Goal: Register for event/course

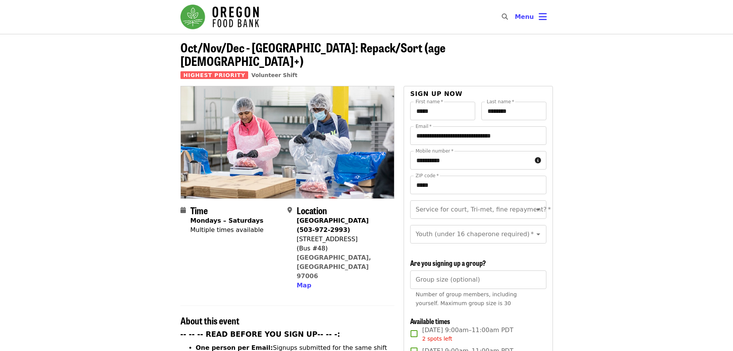
click at [190, 18] on img "Main navigation" at bounding box center [220, 17] width 79 height 25
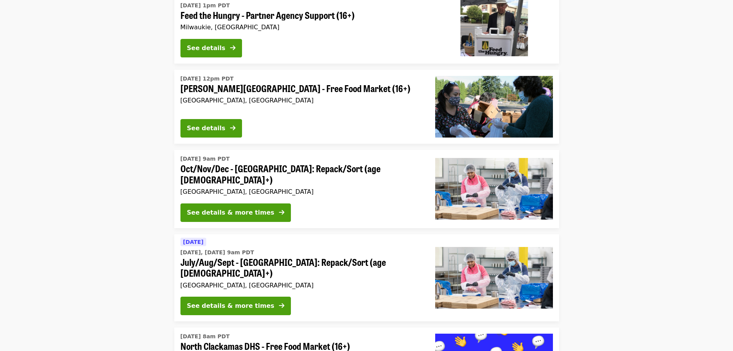
scroll to position [1309, 0]
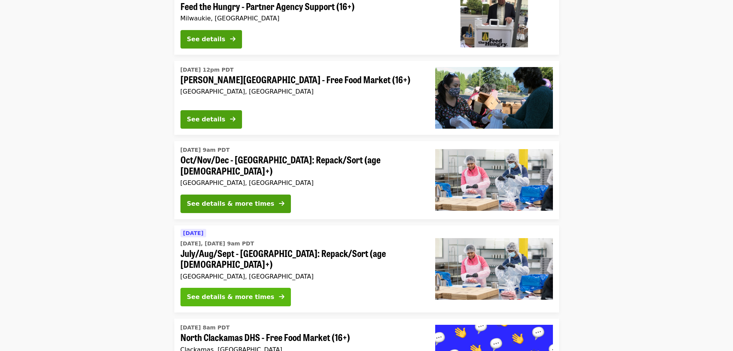
click at [246, 292] on div "See details & more times" at bounding box center [230, 296] width 87 height 9
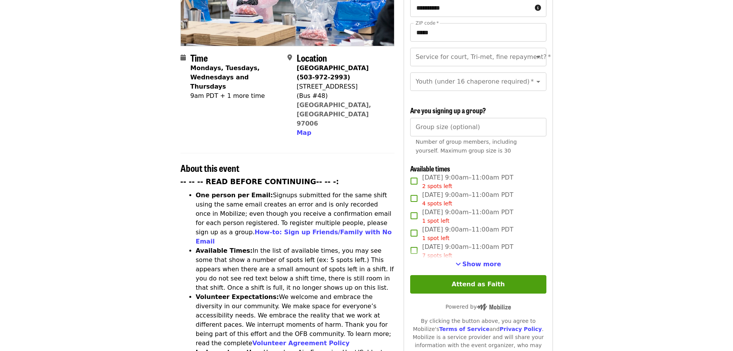
scroll to position [154, 0]
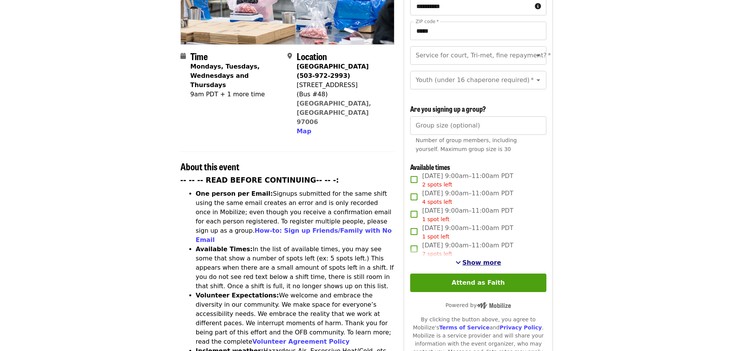
click at [488, 261] on span "Show more" at bounding box center [482, 262] width 39 height 7
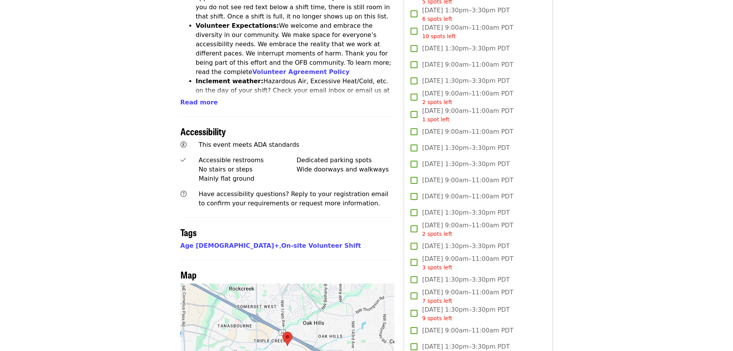
scroll to position [462, 0]
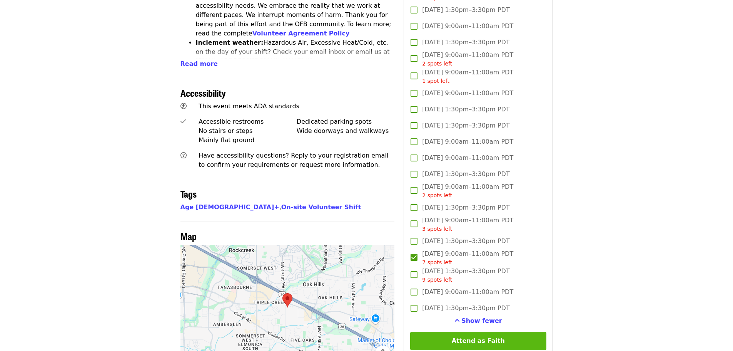
click at [514, 340] on button "Attend as Faith" at bounding box center [478, 340] width 136 height 18
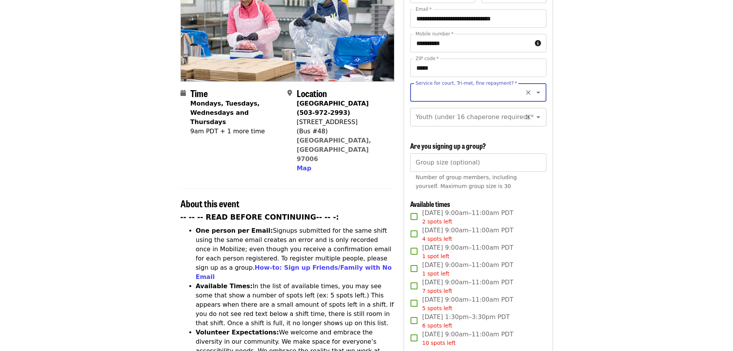
scroll to position [35, 0]
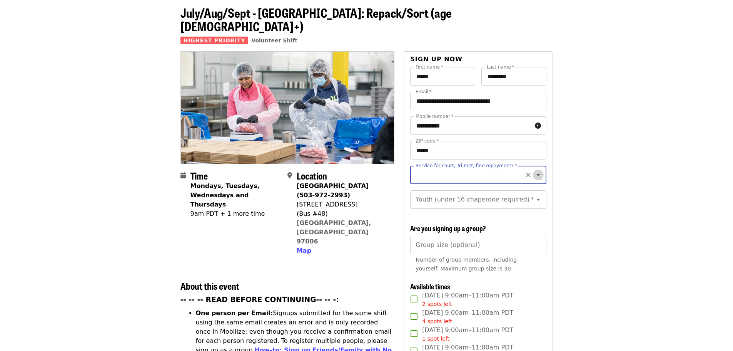
click at [535, 170] on icon "Open" at bounding box center [538, 174] width 9 height 9
click at [525, 171] on icon "Clear" at bounding box center [529, 175] width 8 height 8
click at [533, 169] on button "Close" at bounding box center [538, 174] width 11 height 11
click at [434, 167] on input "Service for court, Tri-met, fine repayment?   *" at bounding box center [469, 174] width 105 height 15
click at [418, 180] on li "No" at bounding box center [475, 182] width 130 height 14
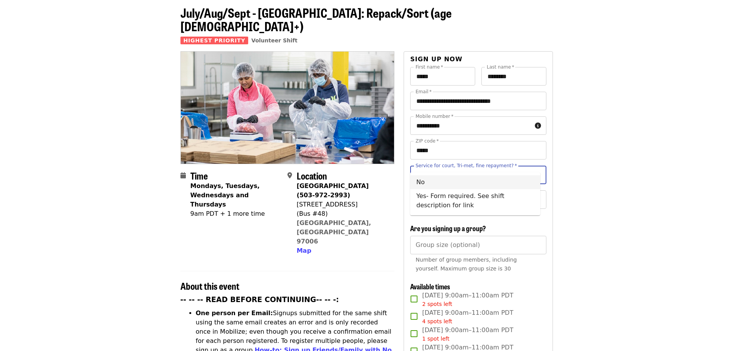
type input "**"
click at [534, 195] on icon "Open" at bounding box center [538, 199] width 9 height 9
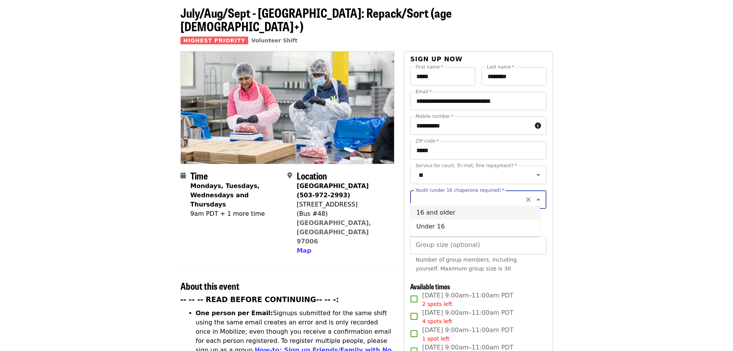
click at [443, 214] on li "16 and older" at bounding box center [475, 213] width 130 height 14
type input "**********"
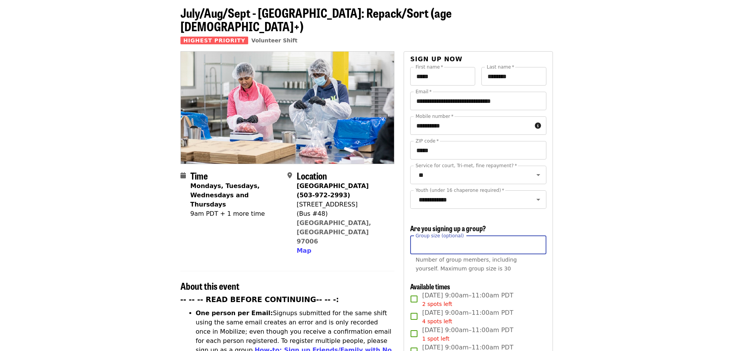
click at [450, 245] on input "Group size (optional)" at bounding box center [478, 245] width 136 height 18
type input "*"
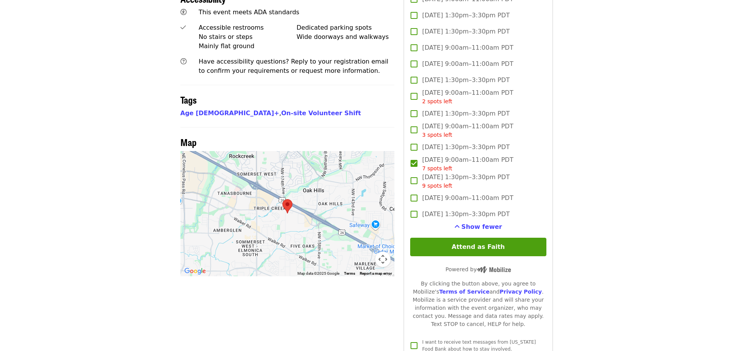
scroll to position [612, 0]
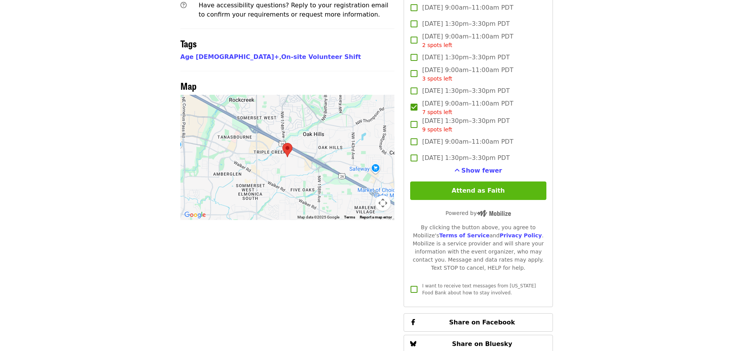
click at [445, 193] on button "Attend as Faith" at bounding box center [478, 190] width 136 height 18
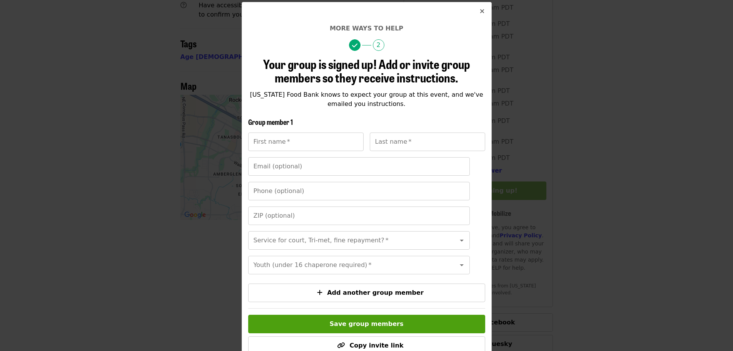
scroll to position [109, 0]
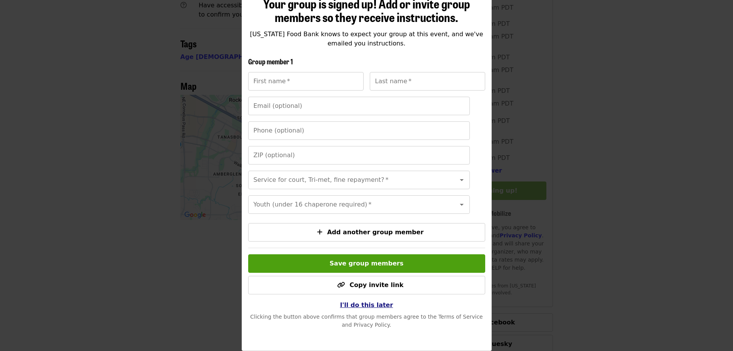
click at [359, 302] on span "I'll do this later" at bounding box center [366, 304] width 53 height 7
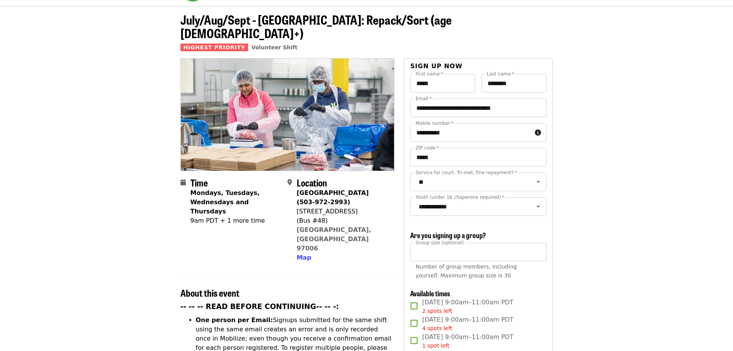
scroll to position [0, 0]
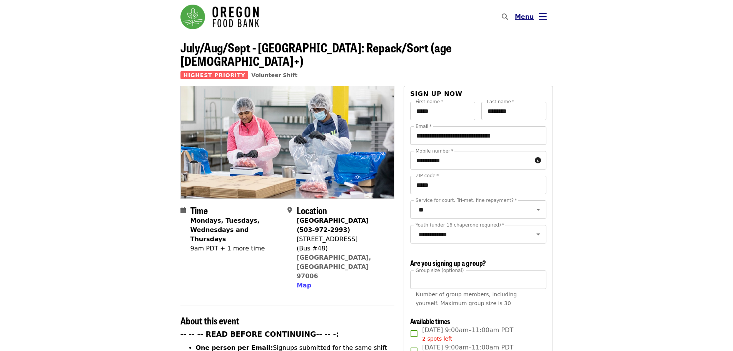
click at [545, 15] on icon "bars icon" at bounding box center [543, 16] width 8 height 11
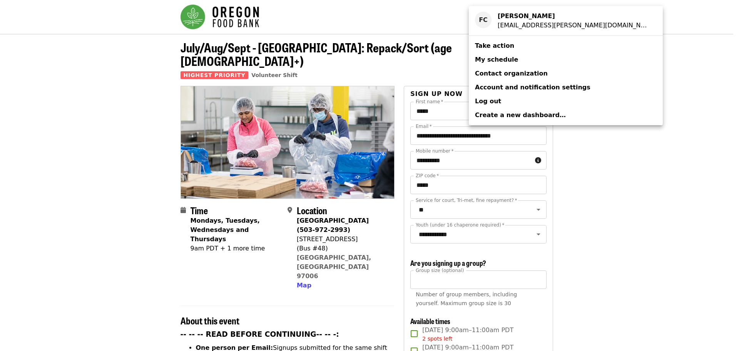
click at [501, 56] on span "My schedule" at bounding box center [496, 59] width 43 height 7
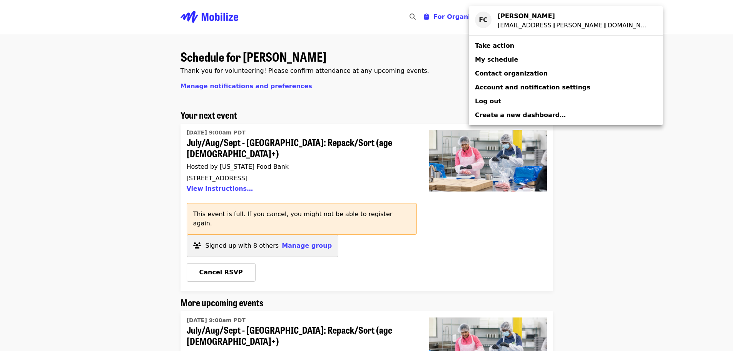
click at [226, 252] on div "Account menu" at bounding box center [369, 175] width 739 height 351
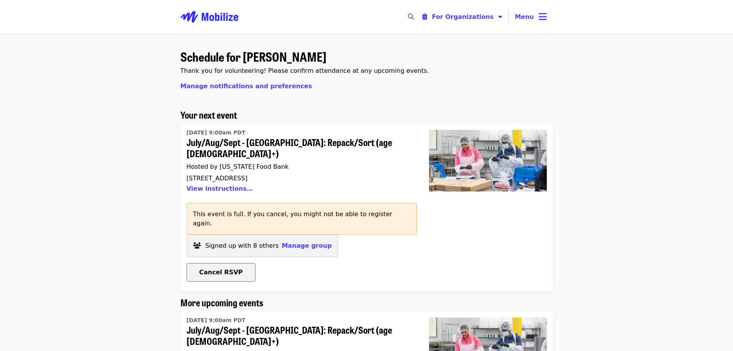
click at [215, 268] on span "Cancel RSVP" at bounding box center [221, 271] width 44 height 7
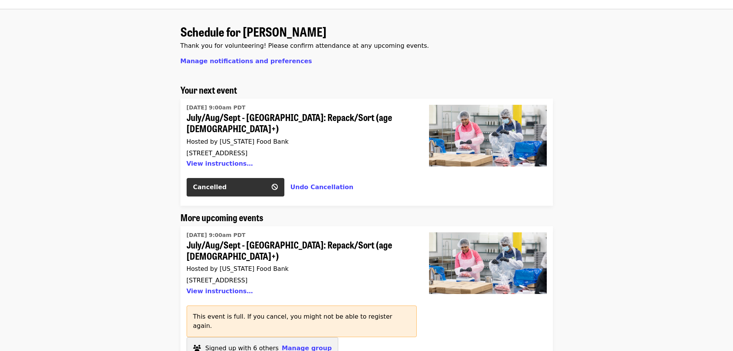
scroll to position [39, 0]
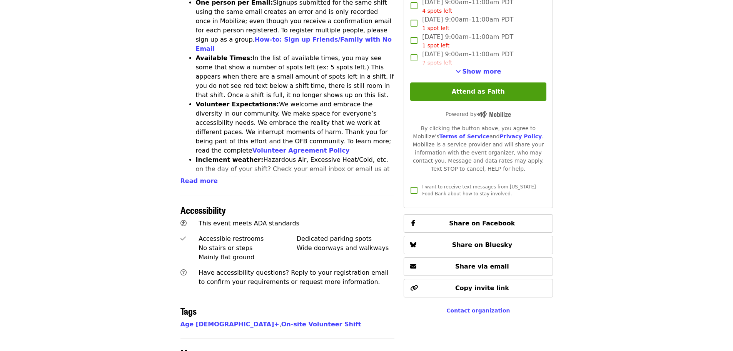
scroll to position [347, 0]
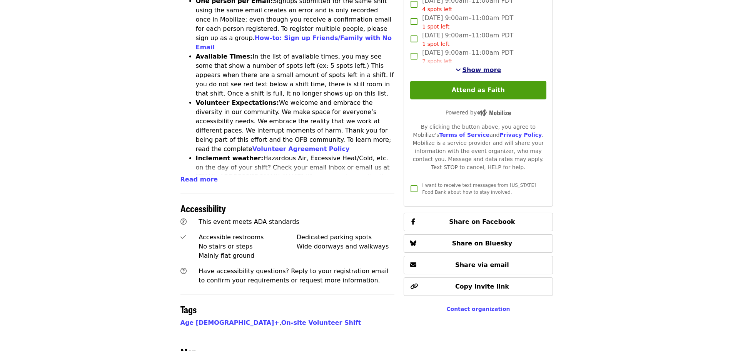
click at [482, 67] on span "Show more" at bounding box center [482, 69] width 39 height 7
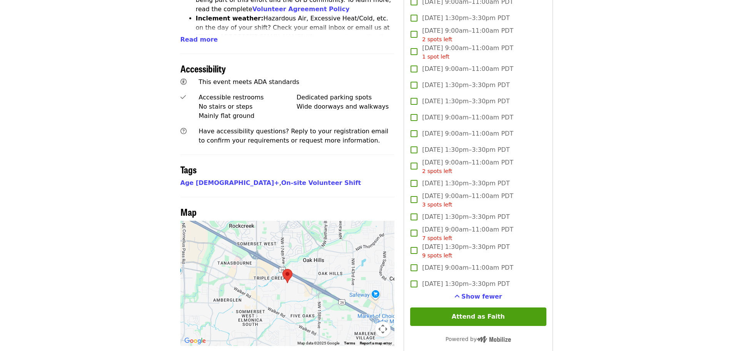
scroll to position [539, 0]
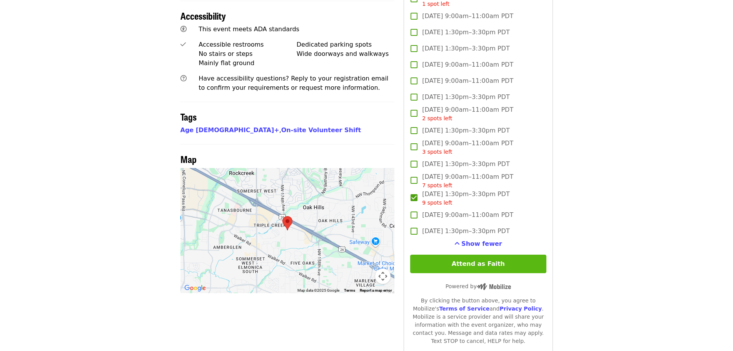
click at [471, 258] on button "Attend as Faith" at bounding box center [478, 263] width 136 height 18
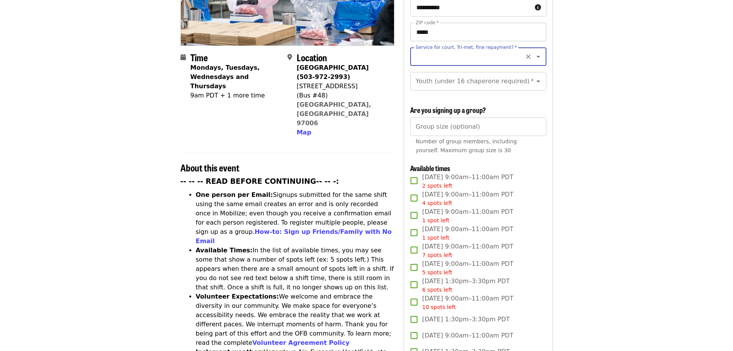
scroll to position [112, 0]
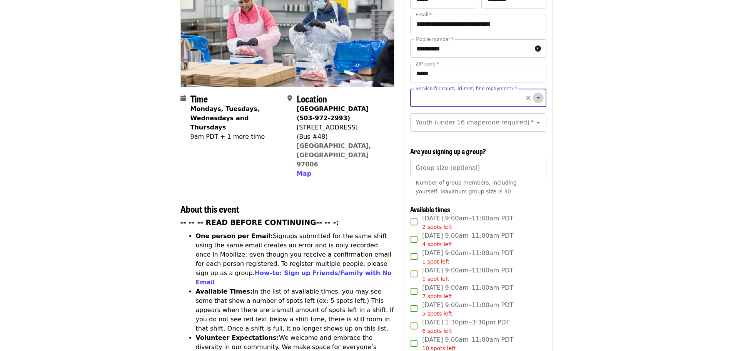
click at [534, 93] on icon "Open" at bounding box center [538, 97] width 9 height 9
click at [413, 103] on li "No" at bounding box center [475, 105] width 130 height 14
type input "**"
click at [534, 119] on icon "Open" at bounding box center [538, 122] width 9 height 9
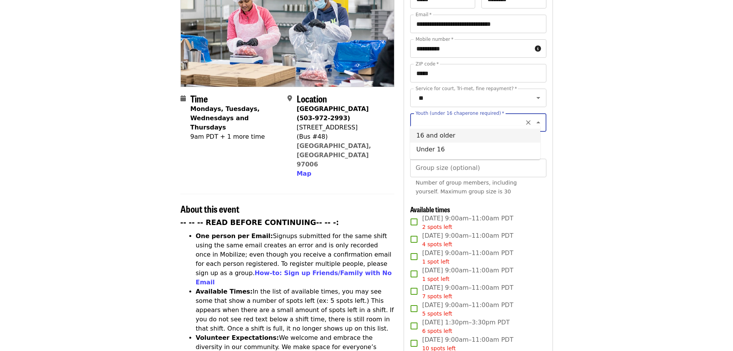
click at [463, 142] on li "16 and older" at bounding box center [475, 136] width 130 height 14
type input "**********"
click at [462, 163] on input "Group size (optional)" at bounding box center [478, 168] width 136 height 18
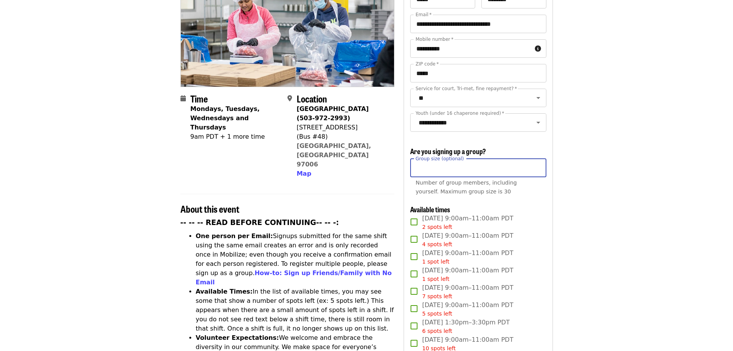
type input "*"
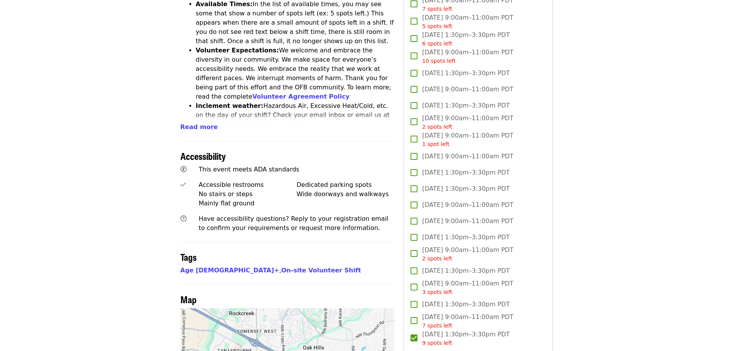
scroll to position [497, 0]
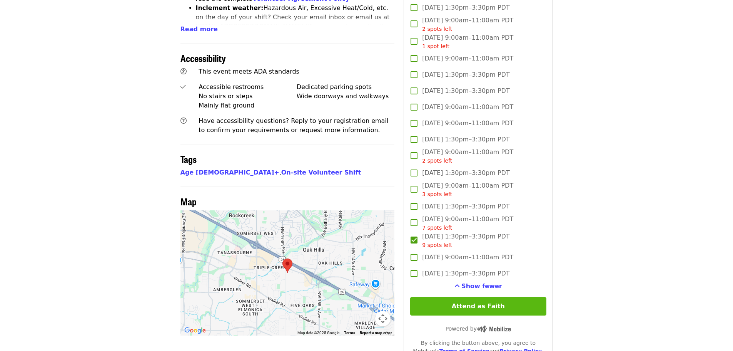
click at [475, 308] on button "Attend as Faith" at bounding box center [478, 306] width 136 height 18
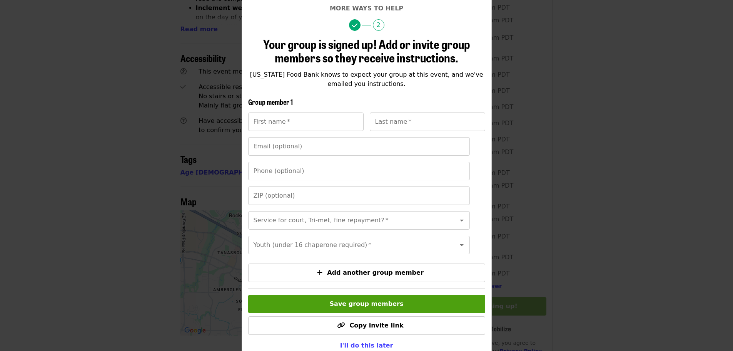
scroll to position [109, 0]
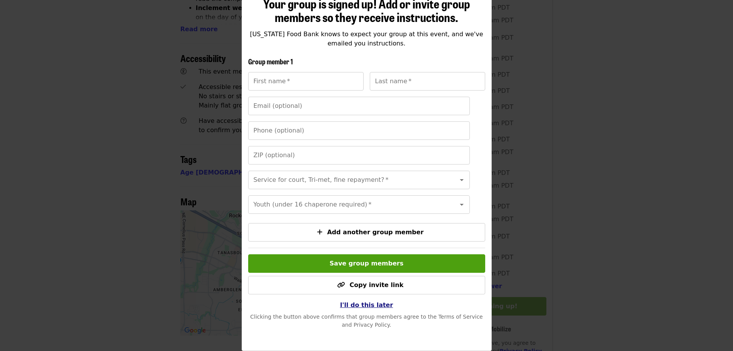
click at [372, 307] on span "I'll do this later" at bounding box center [366, 304] width 53 height 7
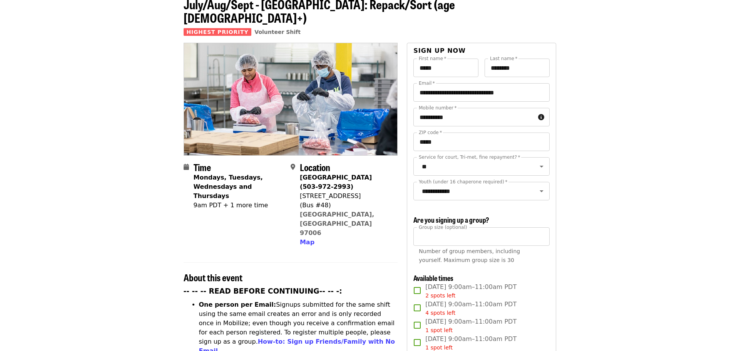
scroll to position [0, 0]
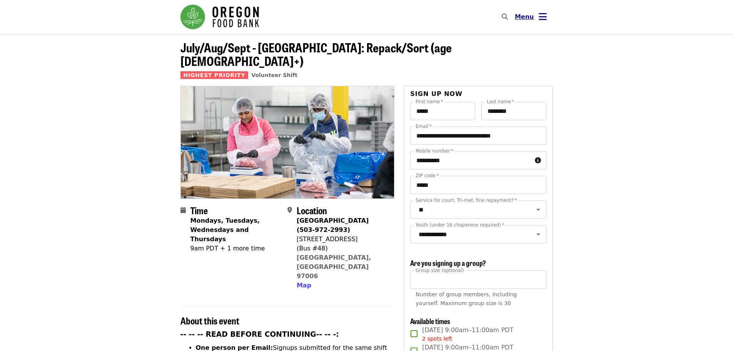
click at [551, 20] on button "Menu" at bounding box center [531, 17] width 44 height 18
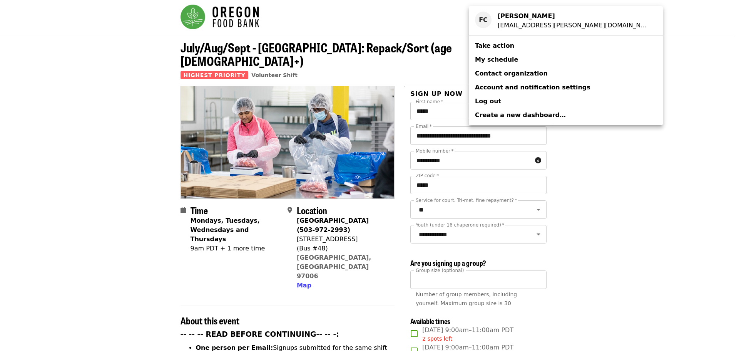
click at [501, 65] on link "My schedule" at bounding box center [566, 60] width 194 height 14
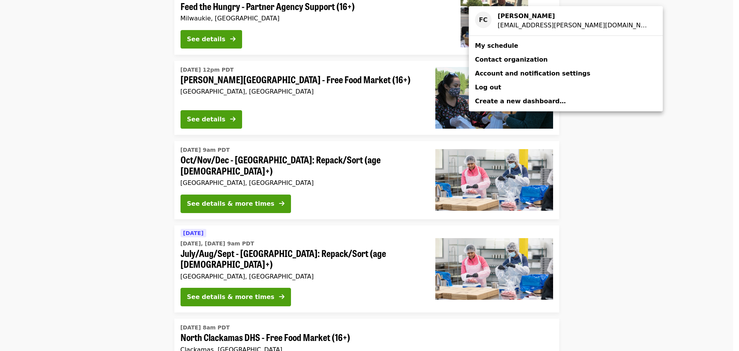
scroll to position [1103, 0]
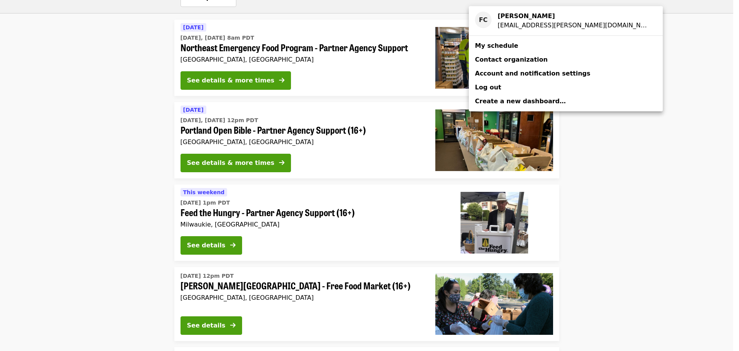
click at [636, 113] on div "Account menu" at bounding box center [369, 175] width 739 height 351
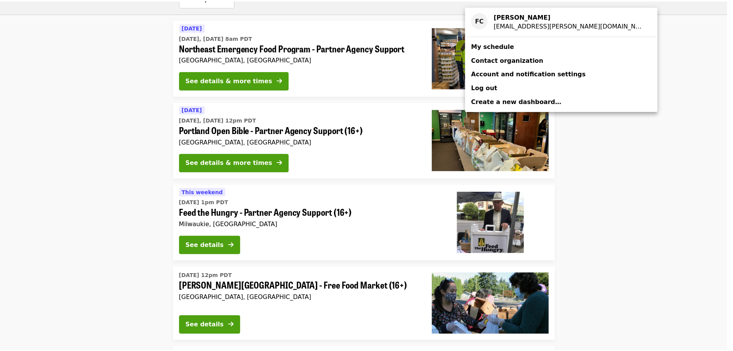
scroll to position [0, 0]
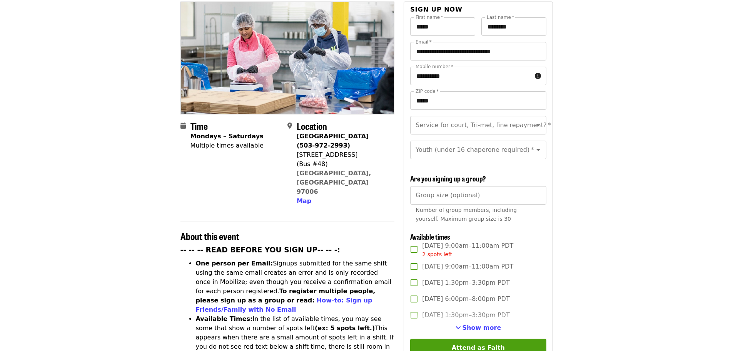
scroll to position [193, 0]
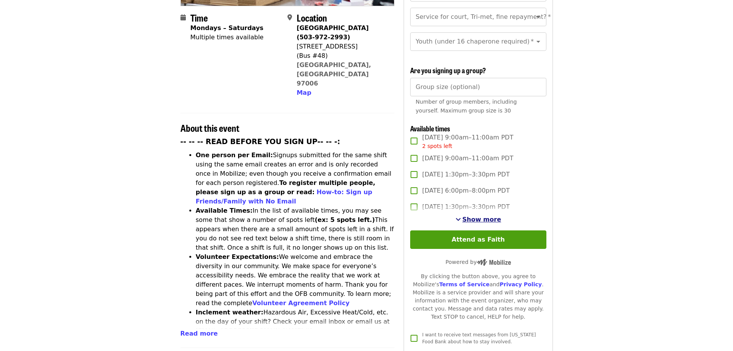
click at [477, 216] on span "Show more" at bounding box center [482, 219] width 39 height 7
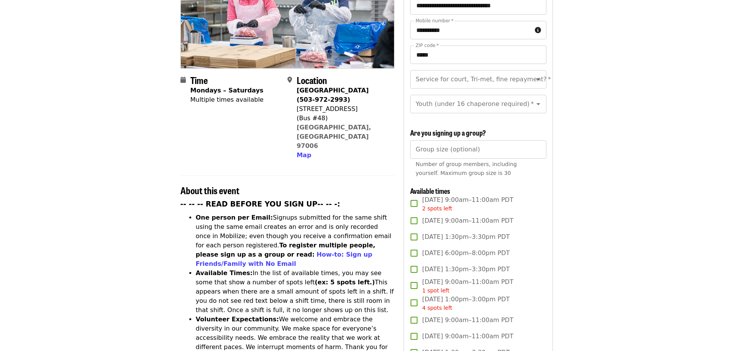
scroll to position [0, 0]
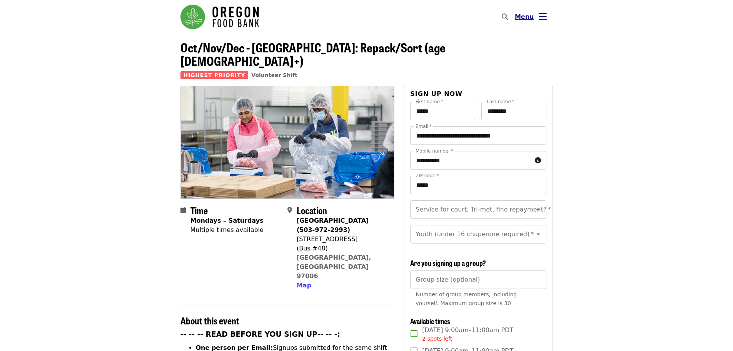
click at [548, 17] on button "Menu" at bounding box center [531, 17] width 44 height 18
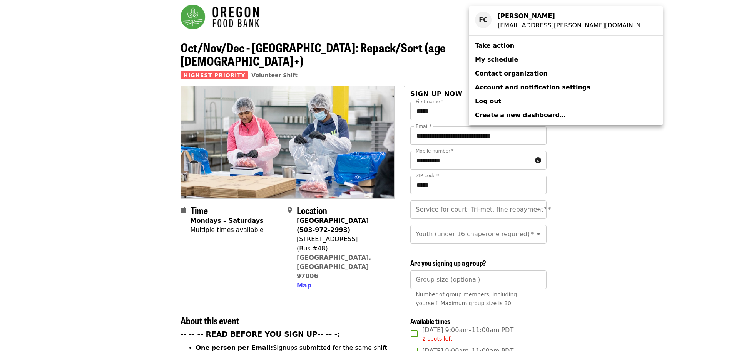
click at [513, 60] on link "My schedule" at bounding box center [566, 60] width 194 height 14
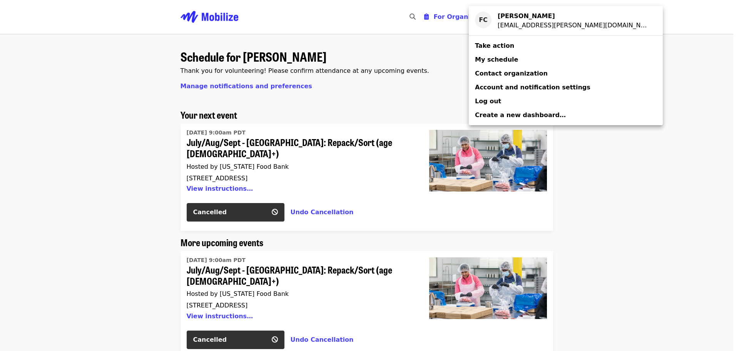
click at [628, 159] on div "Account menu" at bounding box center [369, 175] width 739 height 351
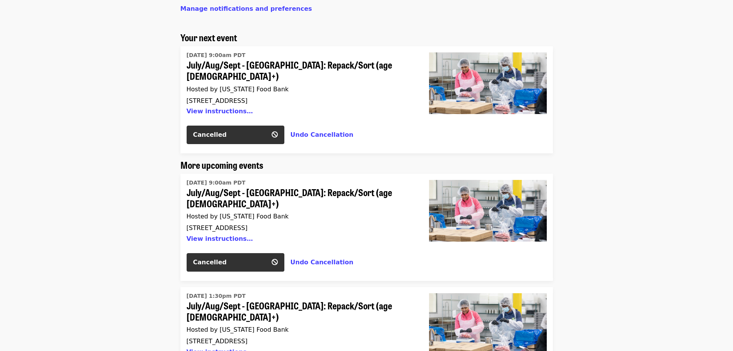
scroll to position [77, 0]
